Goal: Find contact information: Find contact information

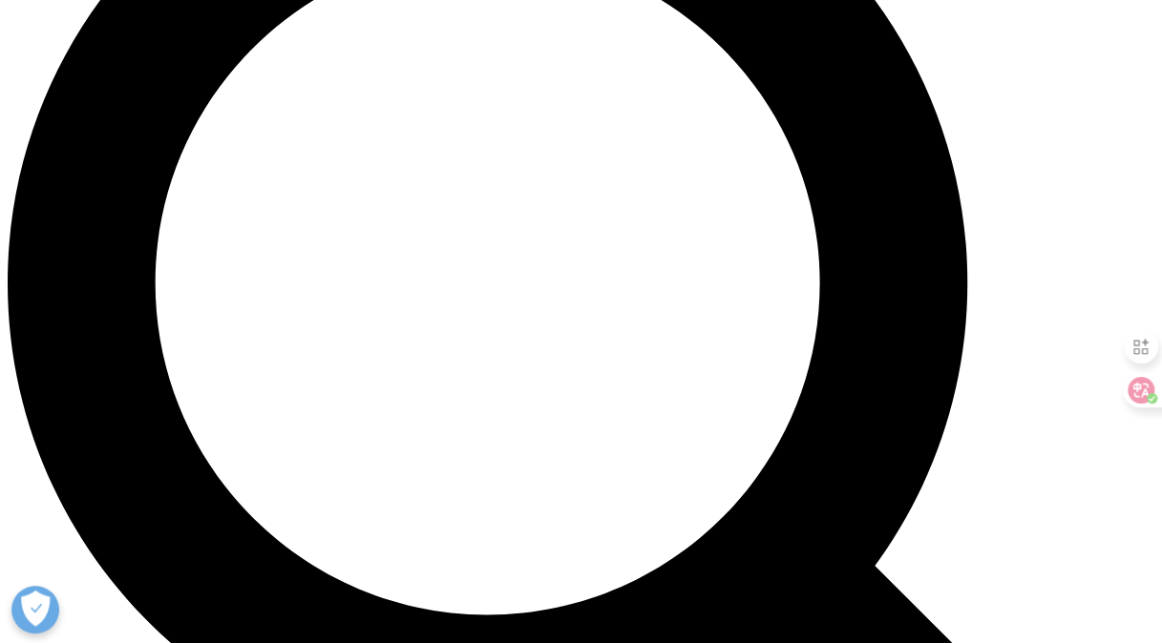
scroll to position [1661, 0]
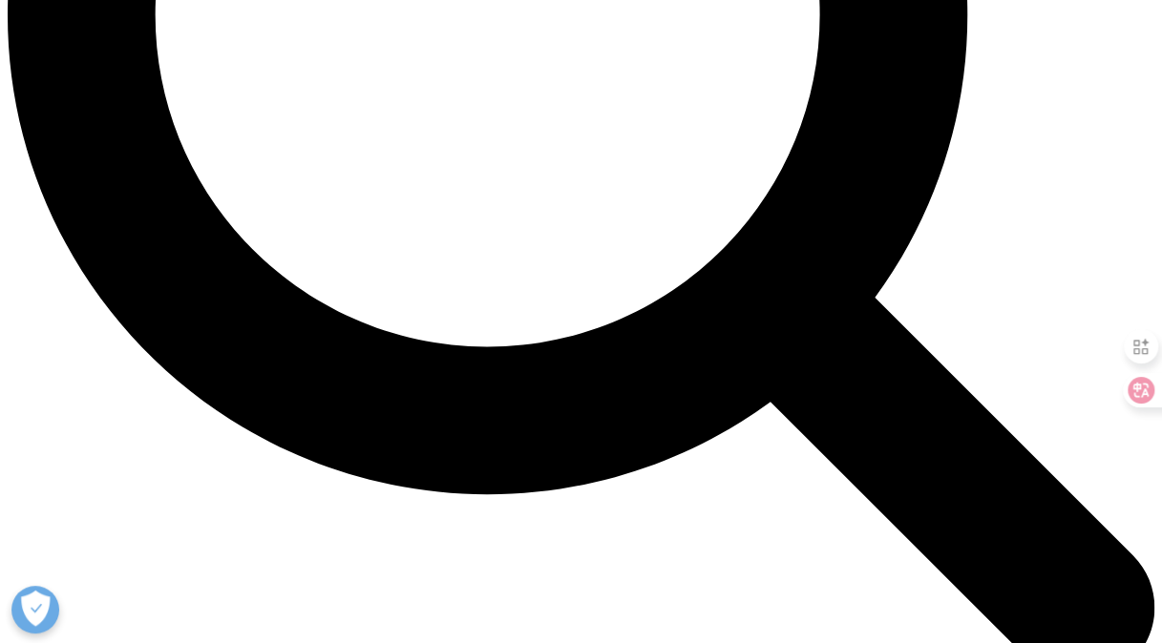
scroll to position [1903, 0]
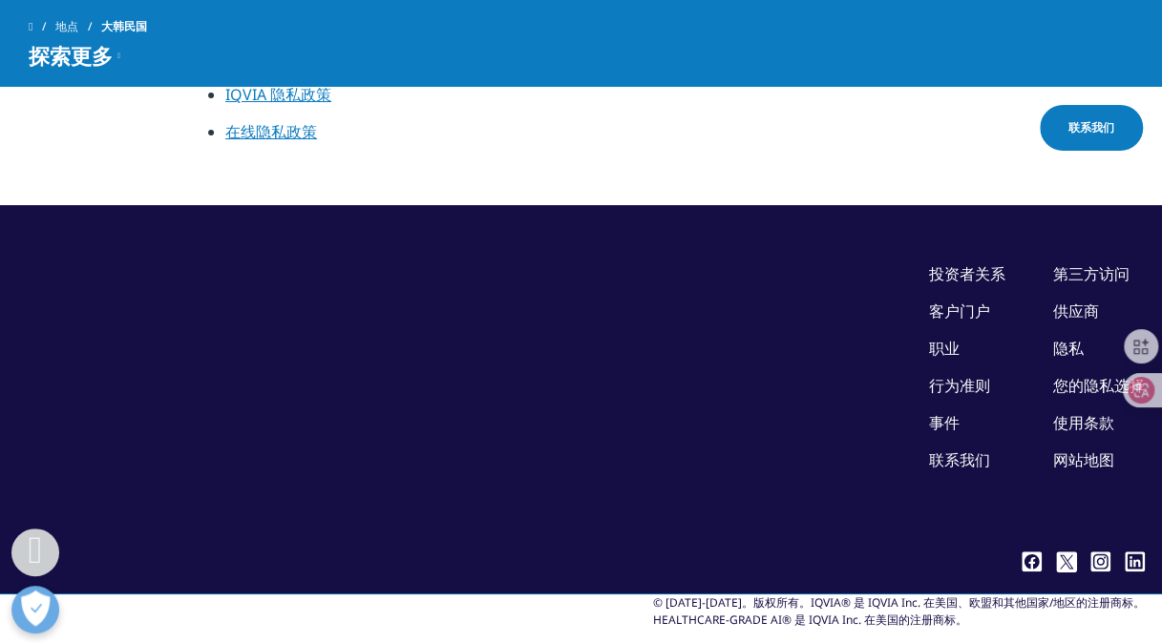
click at [979, 301] on link "客户门户" at bounding box center [959, 311] width 61 height 21
click at [969, 450] on link "联系我们" at bounding box center [959, 460] width 61 height 21
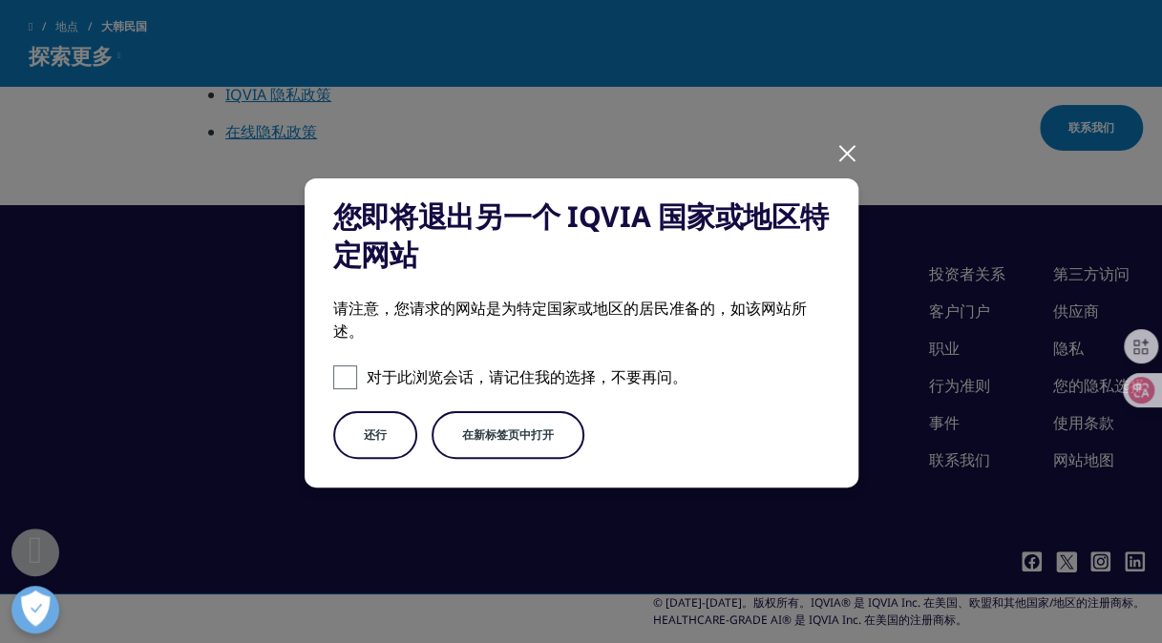
click at [415, 367] on p "对于此浏览会话，请记住我的选择，不要再问。" at bounding box center [527, 377] width 321 height 23
click at [357, 367] on input "对于此浏览会话，请记住我的选择，不要再问。" at bounding box center [345, 378] width 24 height 24
checkbox input "true"
click at [499, 439] on button "在新标签页中打开" at bounding box center [507, 435] width 153 height 48
